Goal: Ask a question

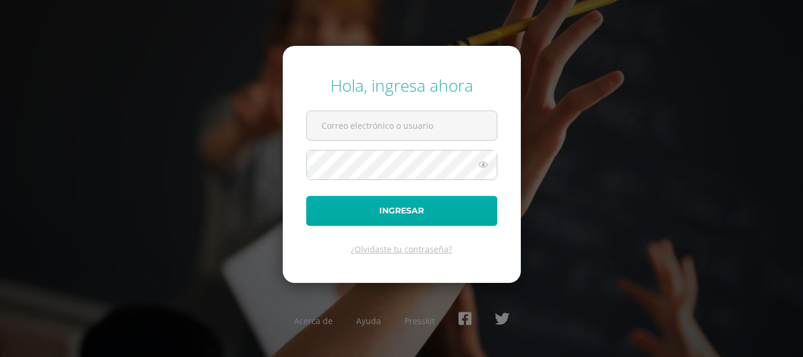
type input "[PERSON_NAME][EMAIL_ADDRESS][DOMAIN_NAME]"
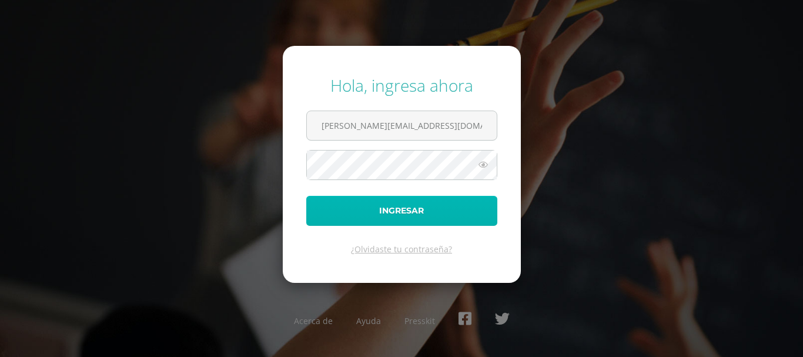
click at [437, 199] on button "Ingresar" at bounding box center [401, 211] width 191 height 30
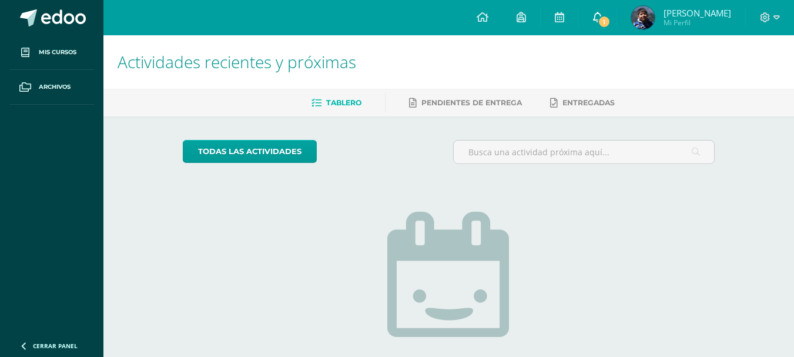
click at [603, 22] on span "1" at bounding box center [604, 21] width 13 height 13
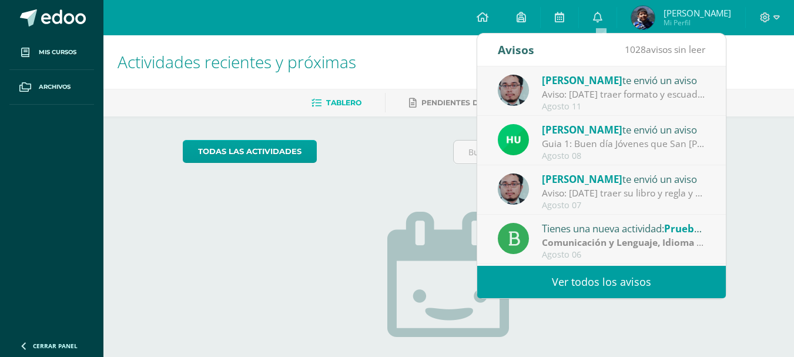
click at [603, 85] on div "Oscar Paz te envió un aviso" at bounding box center [623, 79] width 163 height 15
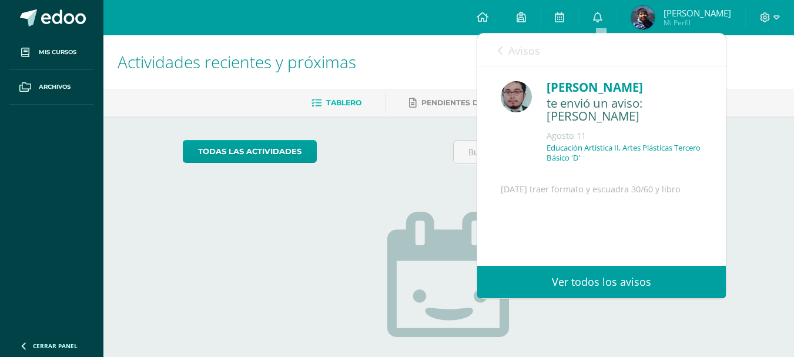
click at [505, 52] on link "Avisos" at bounding box center [519, 49] width 42 height 33
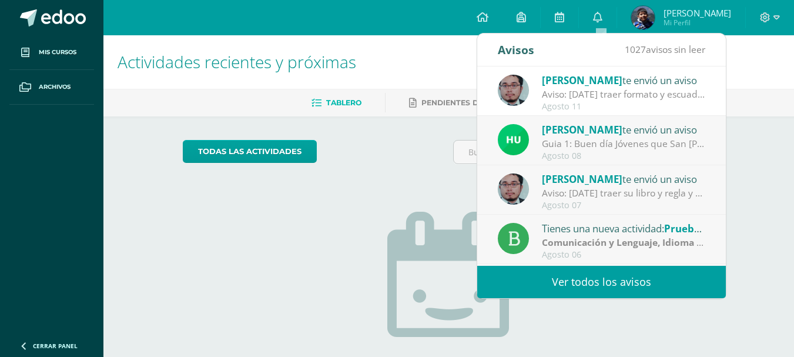
click at [376, 153] on div "todas las Actividades" at bounding box center [291, 156] width 226 height 33
